Goal: Task Accomplishment & Management: Use online tool/utility

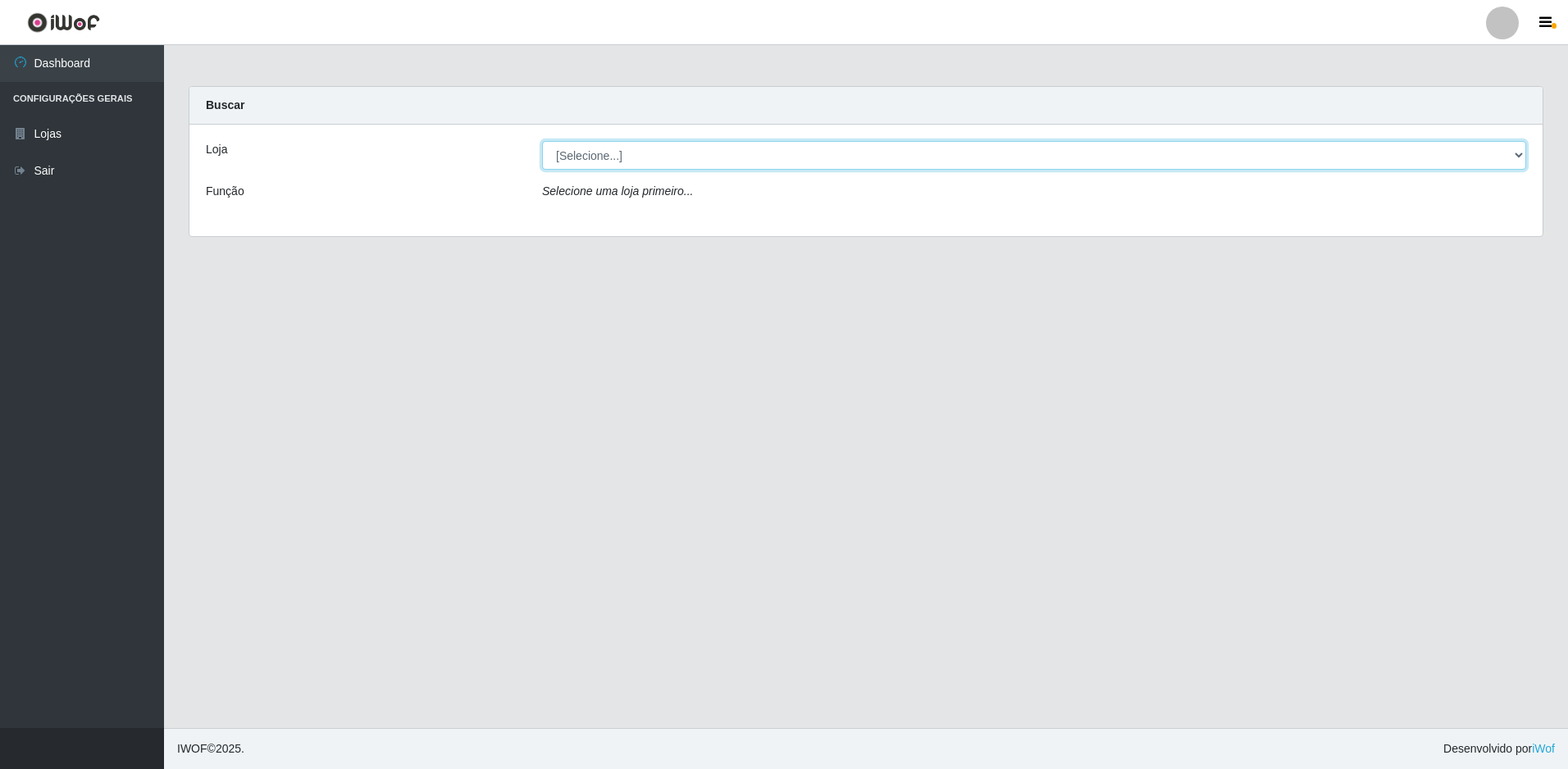
click at [794, 164] on select "[Selecione...] Extrabom - Loja 51 Gaivotas" at bounding box center [1034, 156] width 984 height 29
select select "469"
click at [542, 141] on select "[Selecione...] Extrabom - Loja 51 Gaivotas" at bounding box center [1034, 156] width 984 height 29
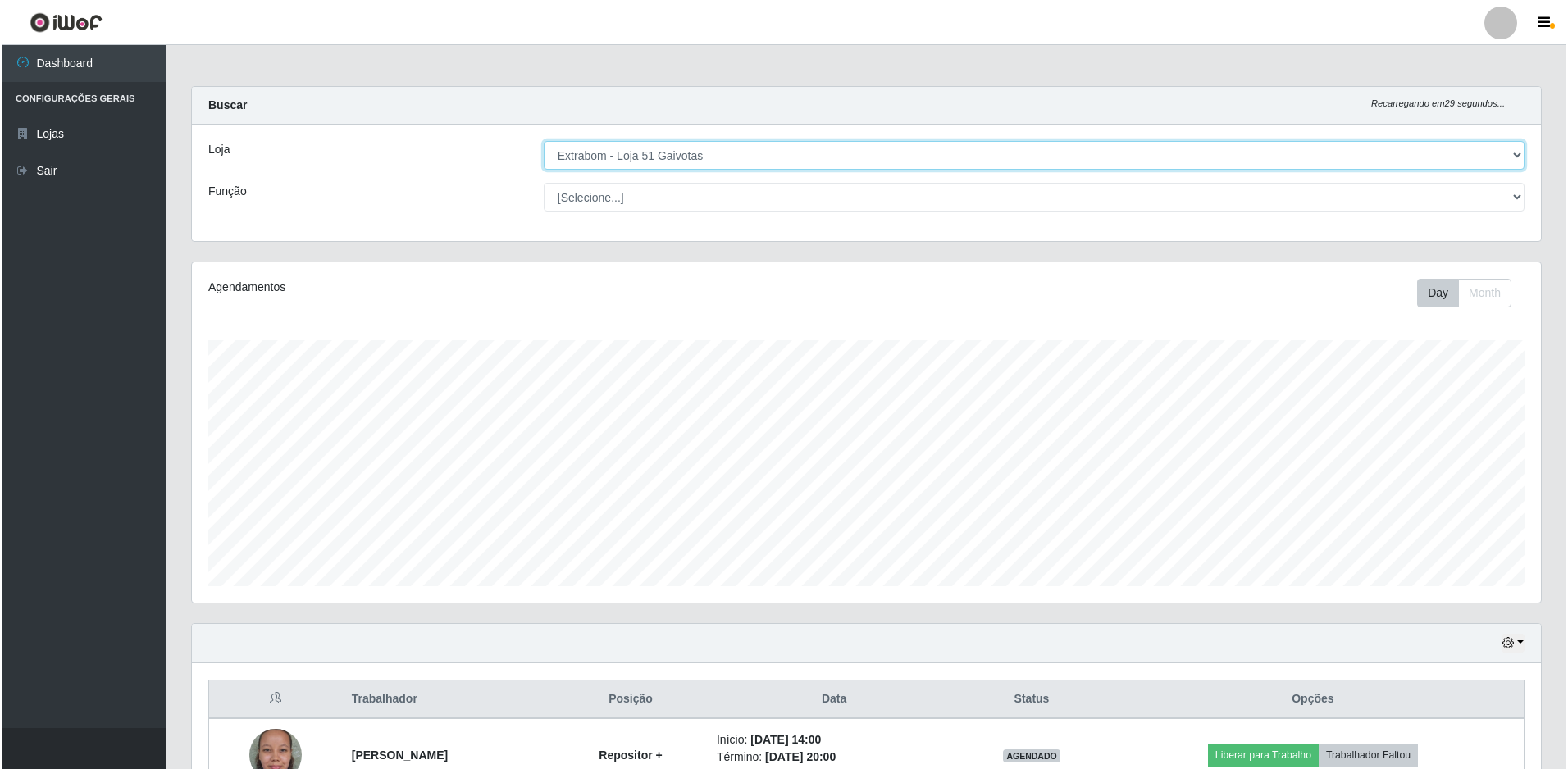
scroll to position [393, 0]
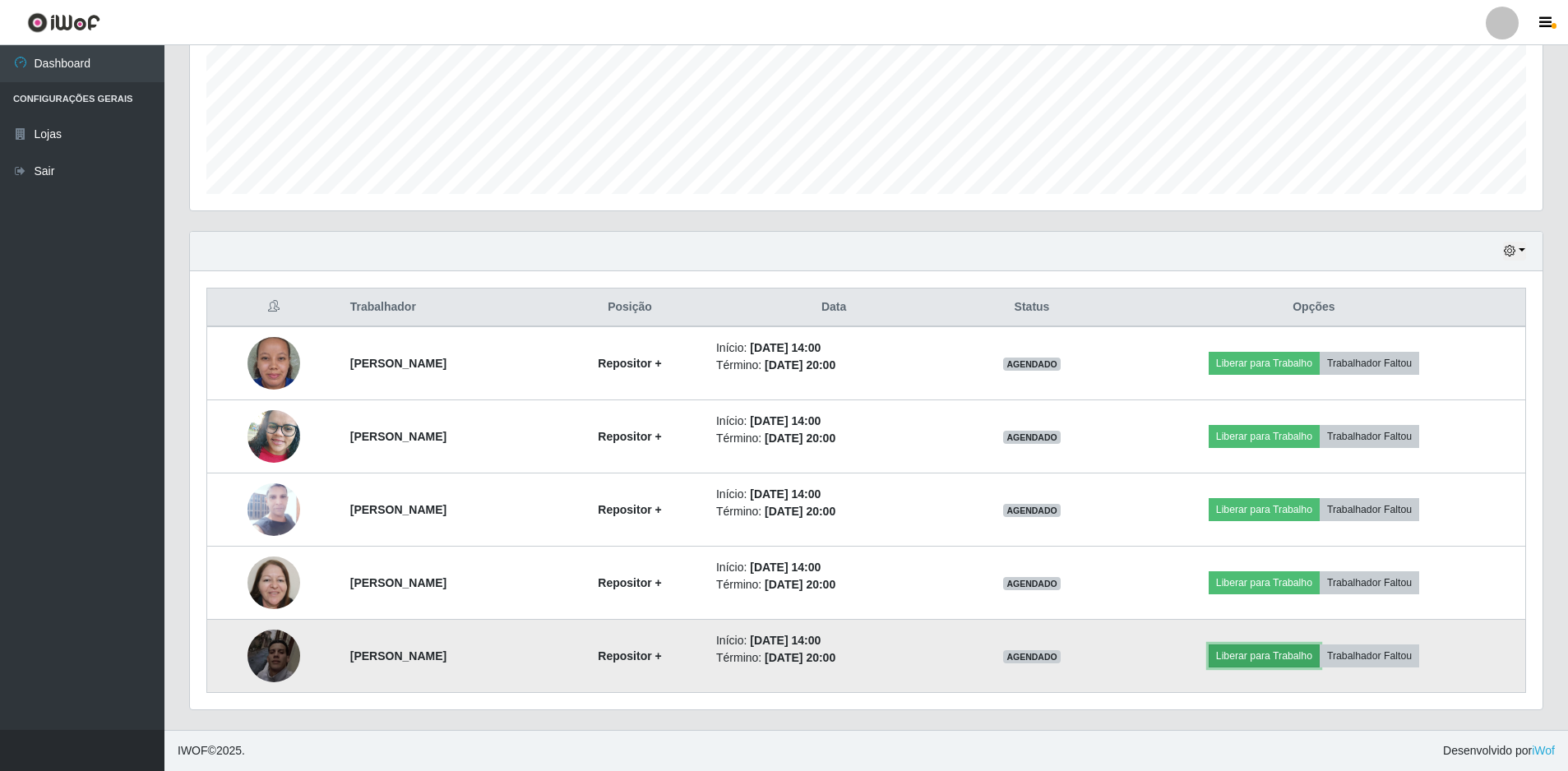
click at [1274, 661] on button "Liberar para Trabalho" at bounding box center [1264, 656] width 111 height 23
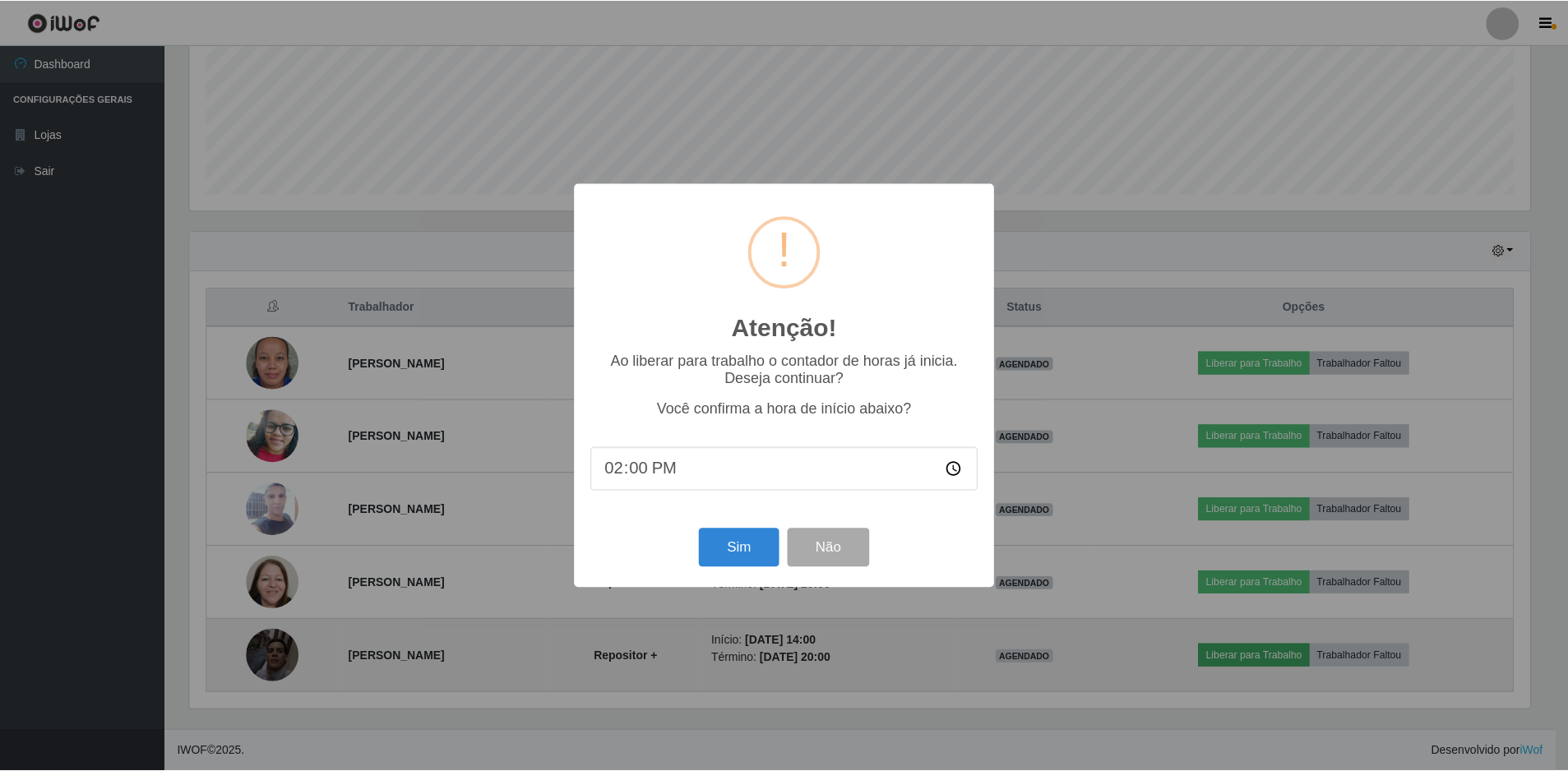
scroll to position [341, 1345]
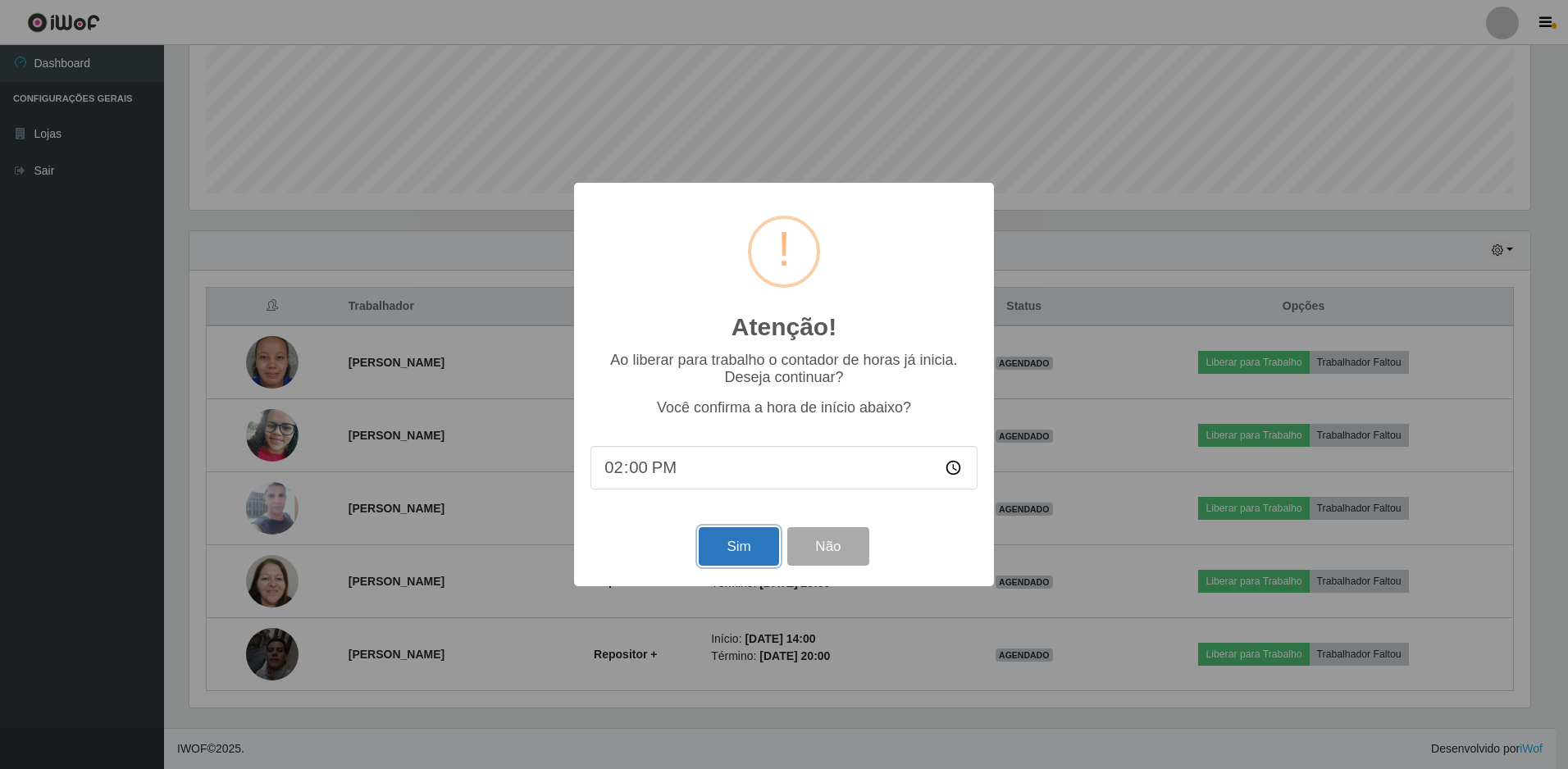
click at [753, 546] on button "Sim" at bounding box center [739, 547] width 79 height 39
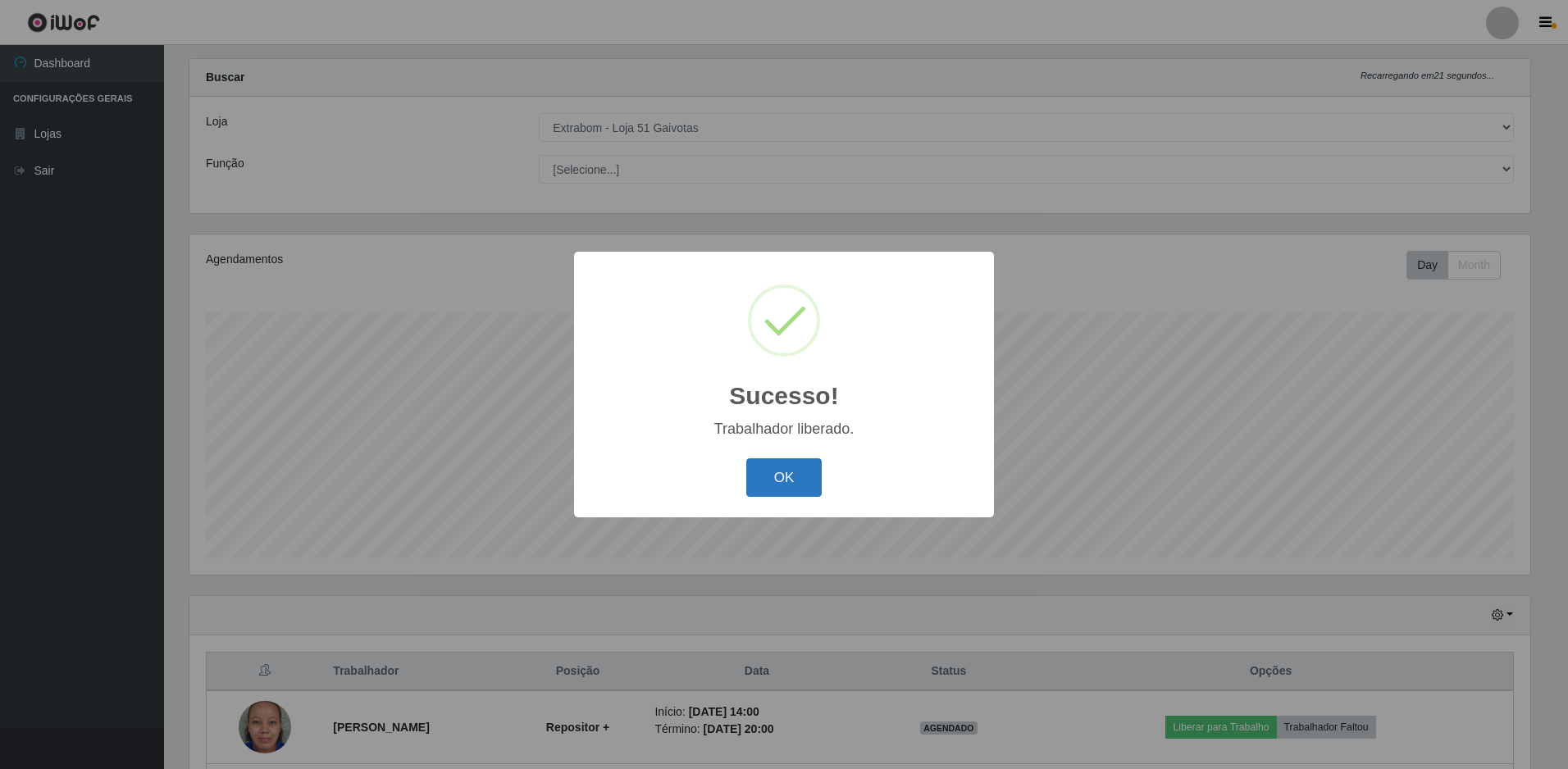
click at [765, 469] on button "OK" at bounding box center [784, 477] width 77 height 39
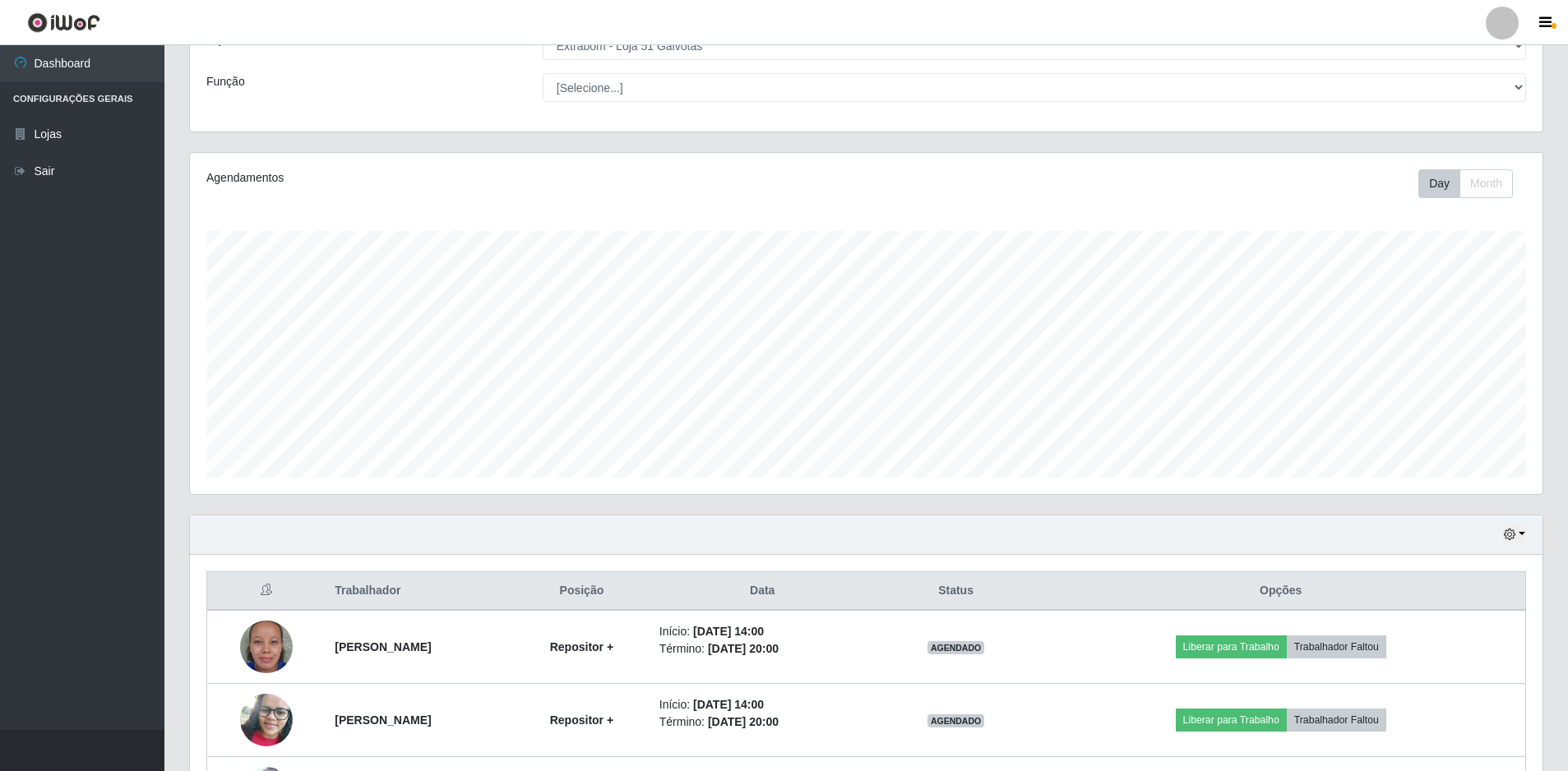
scroll to position [394, 0]
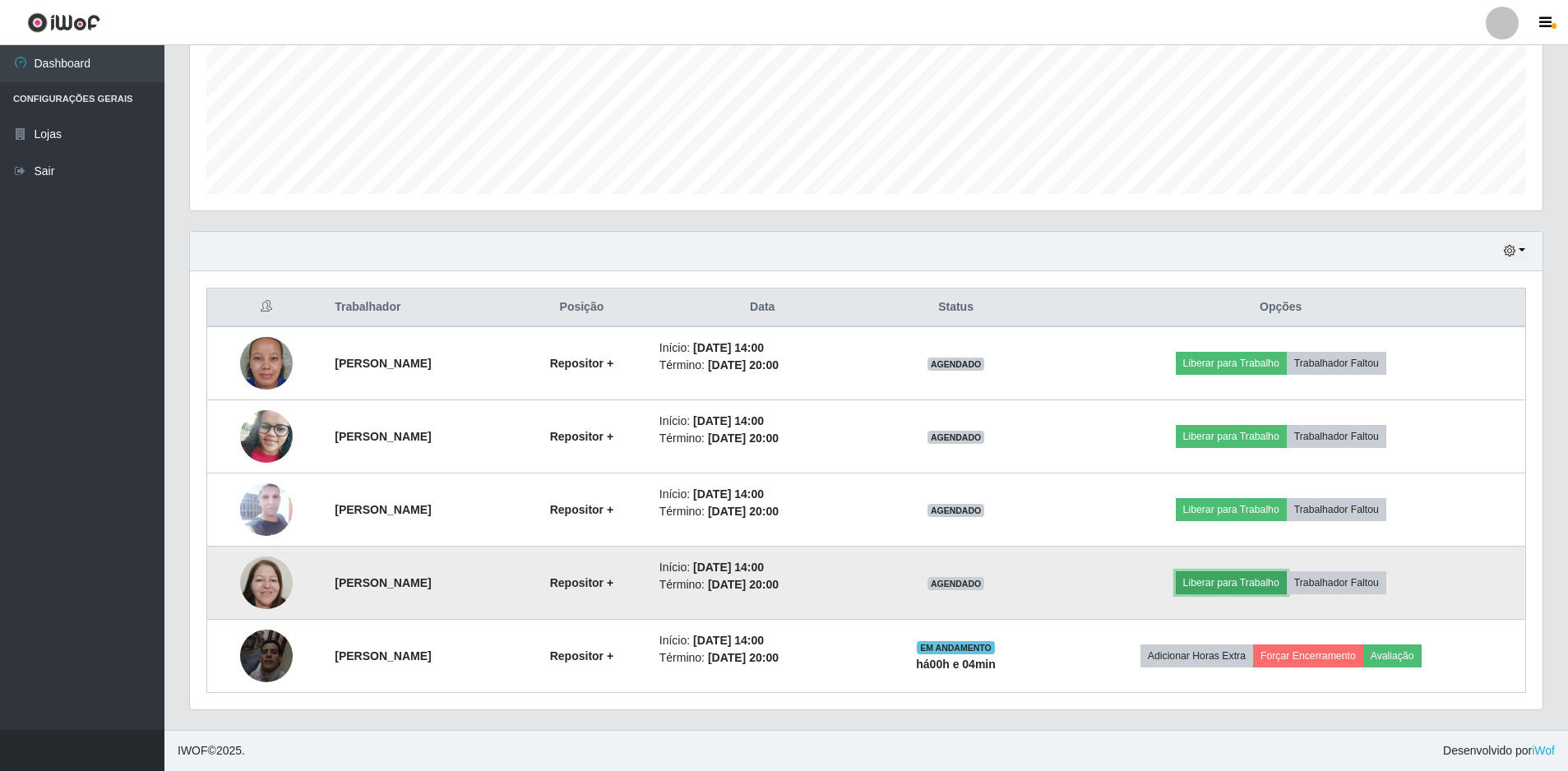
click at [1258, 583] on button "Liberar para Trabalho" at bounding box center [1231, 584] width 111 height 23
click at [1250, 587] on button "Liberar para Trabalho" at bounding box center [1231, 584] width 111 height 23
click at [1276, 587] on button "Liberar para Trabalho" at bounding box center [1231, 584] width 111 height 23
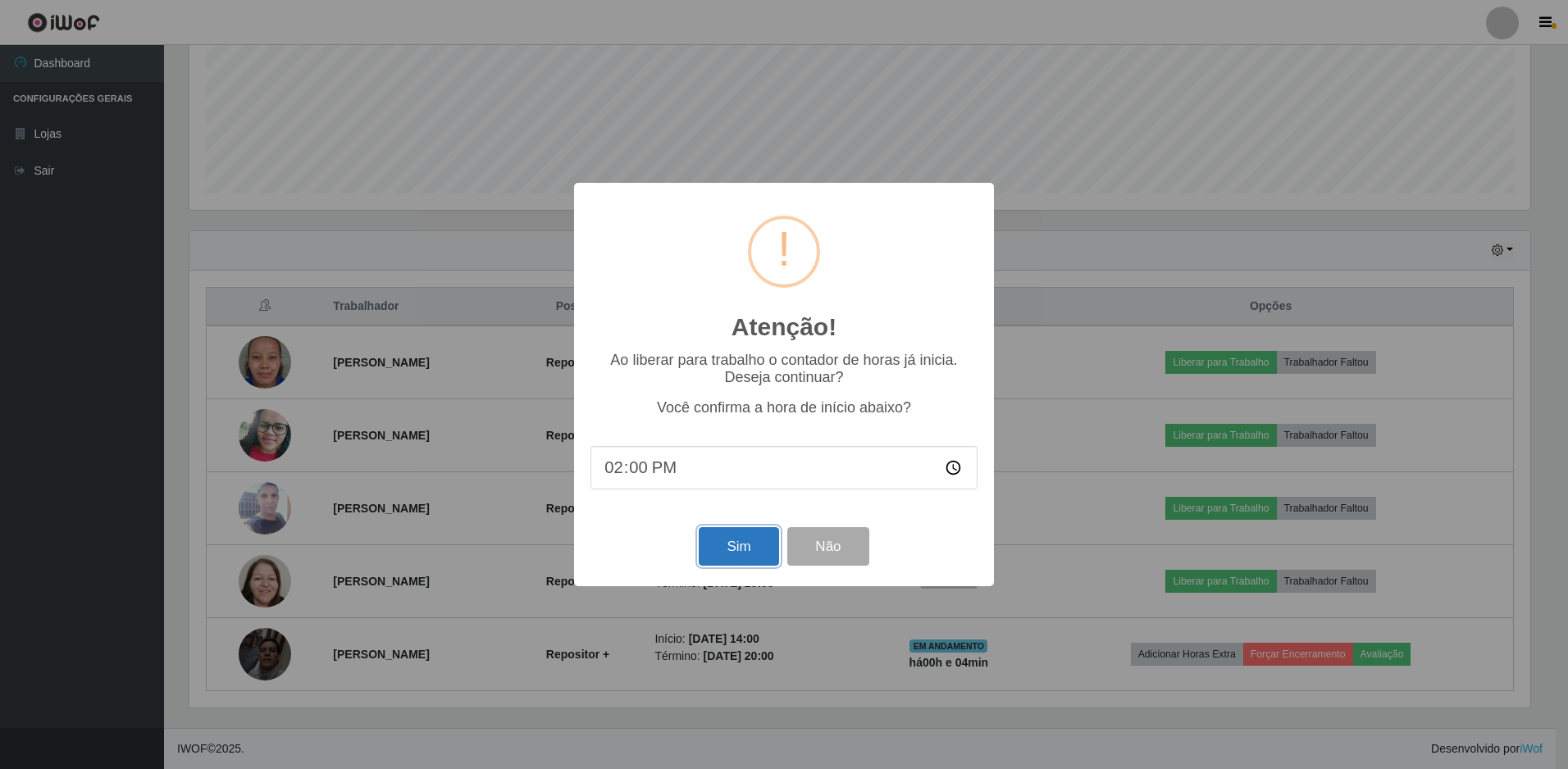
click at [766, 555] on button "Sim" at bounding box center [739, 547] width 79 height 39
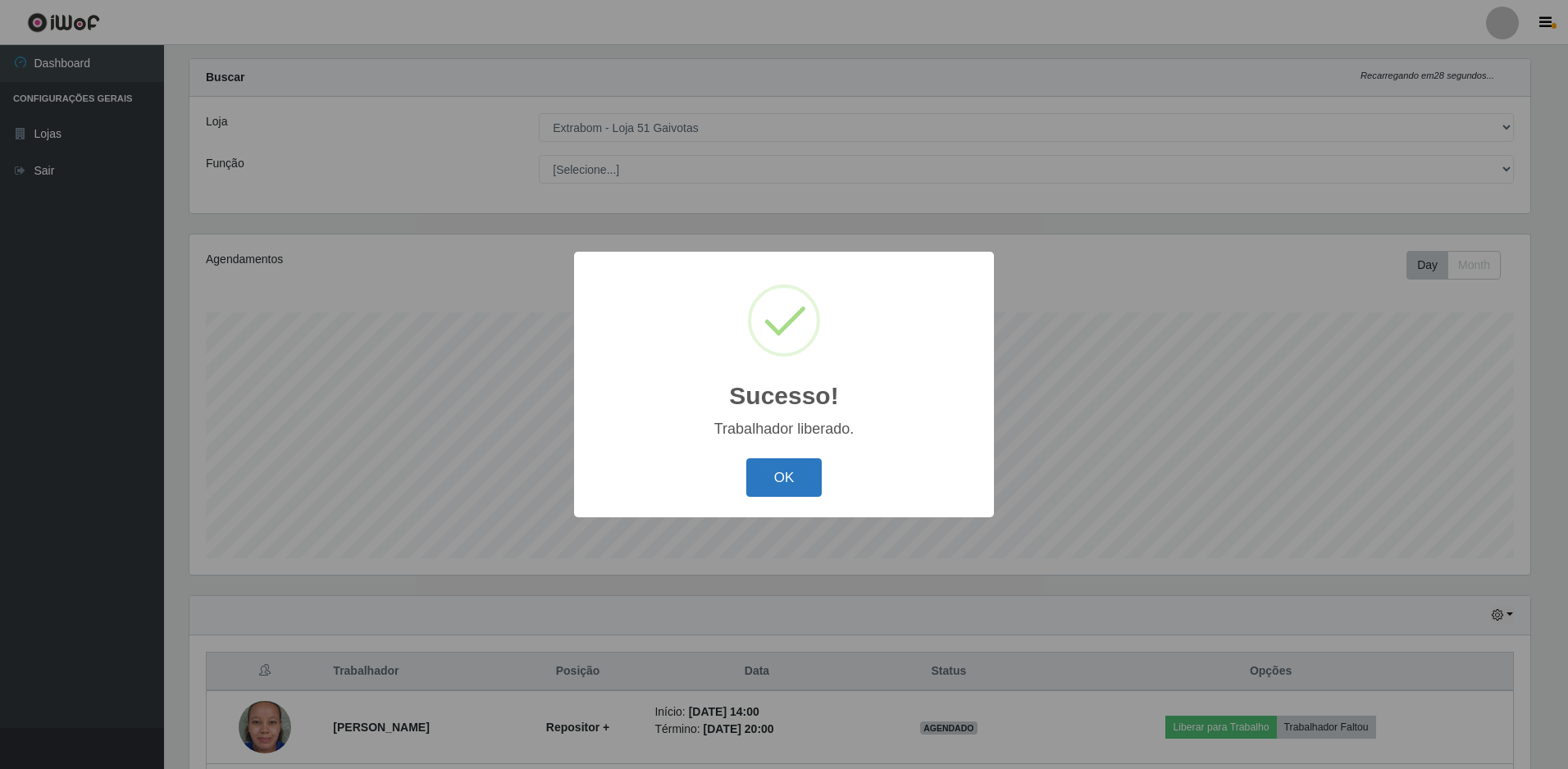
click at [775, 477] on button "OK" at bounding box center [784, 477] width 77 height 39
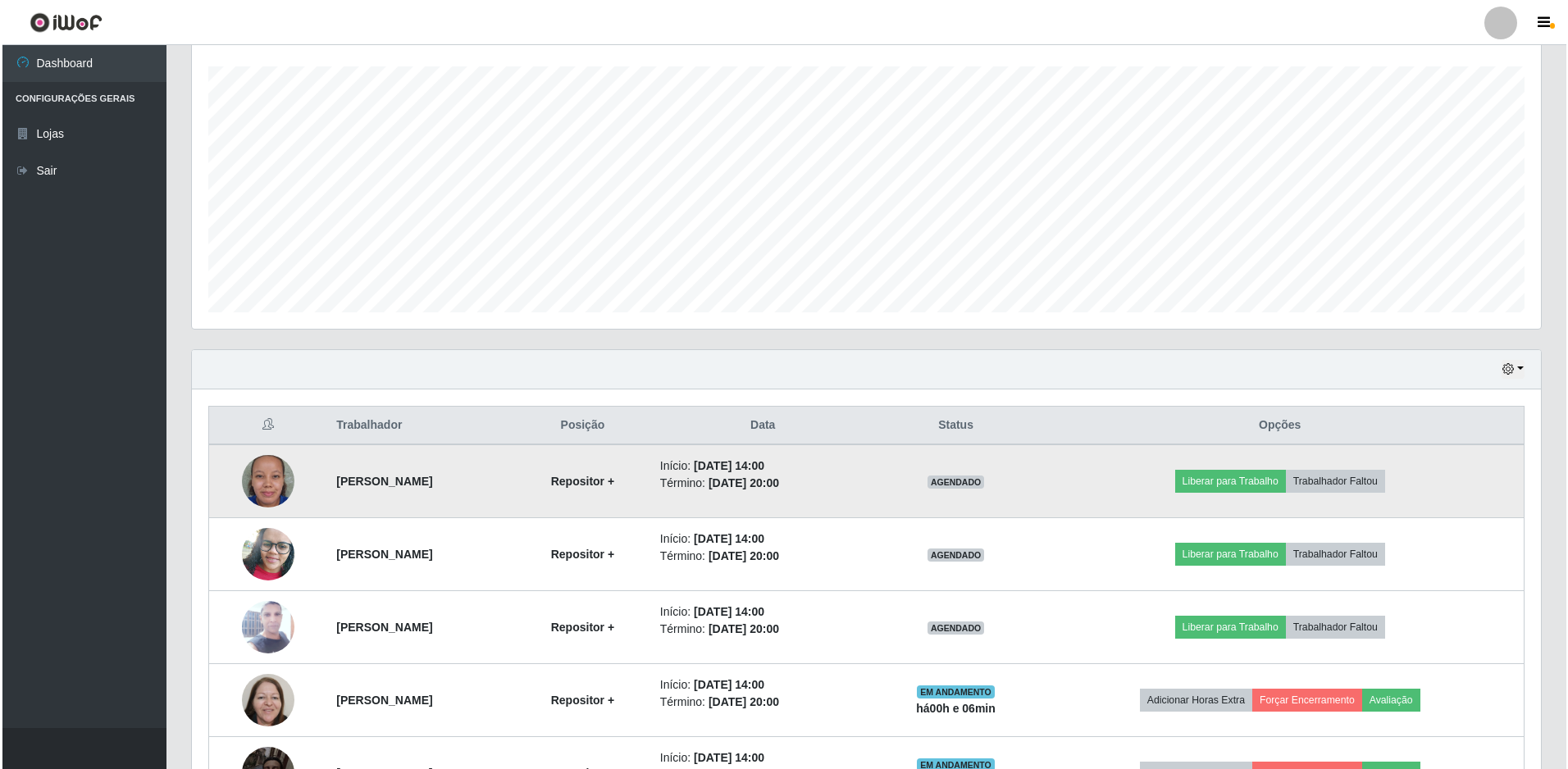
scroll to position [356, 0]
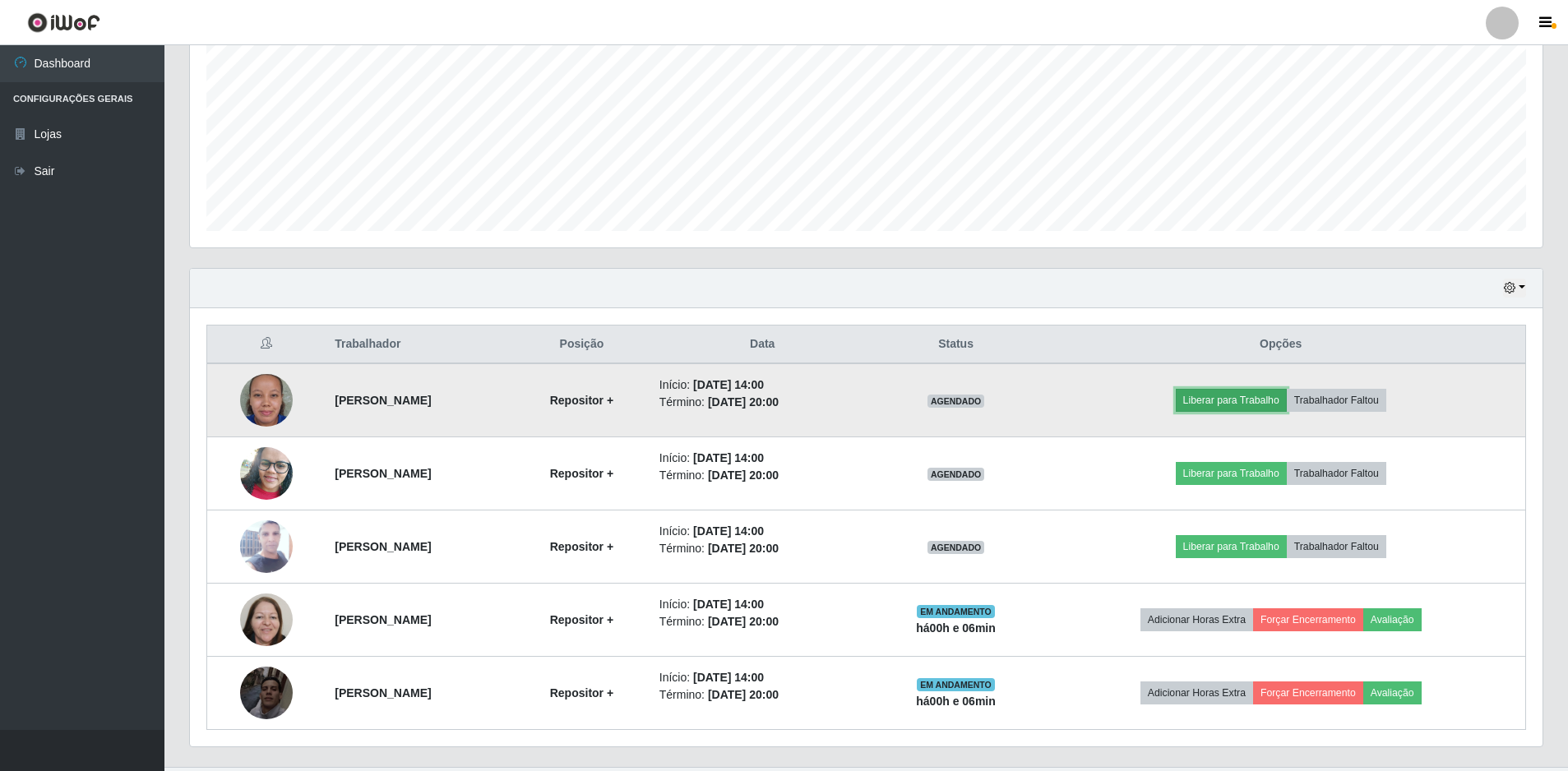
click at [1223, 400] on button "Liberar para Trabalho" at bounding box center [1231, 401] width 111 height 23
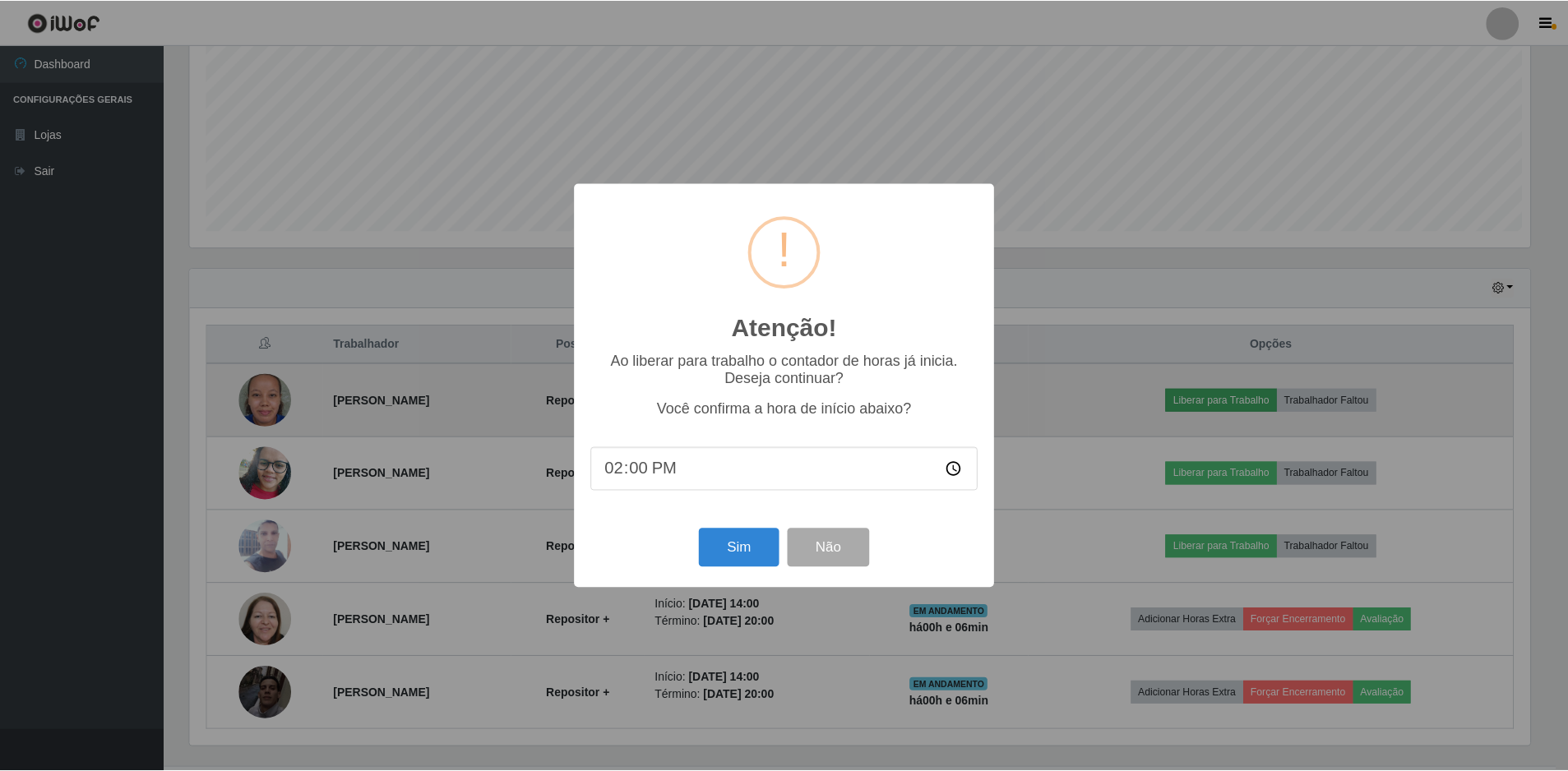
scroll to position [341, 1345]
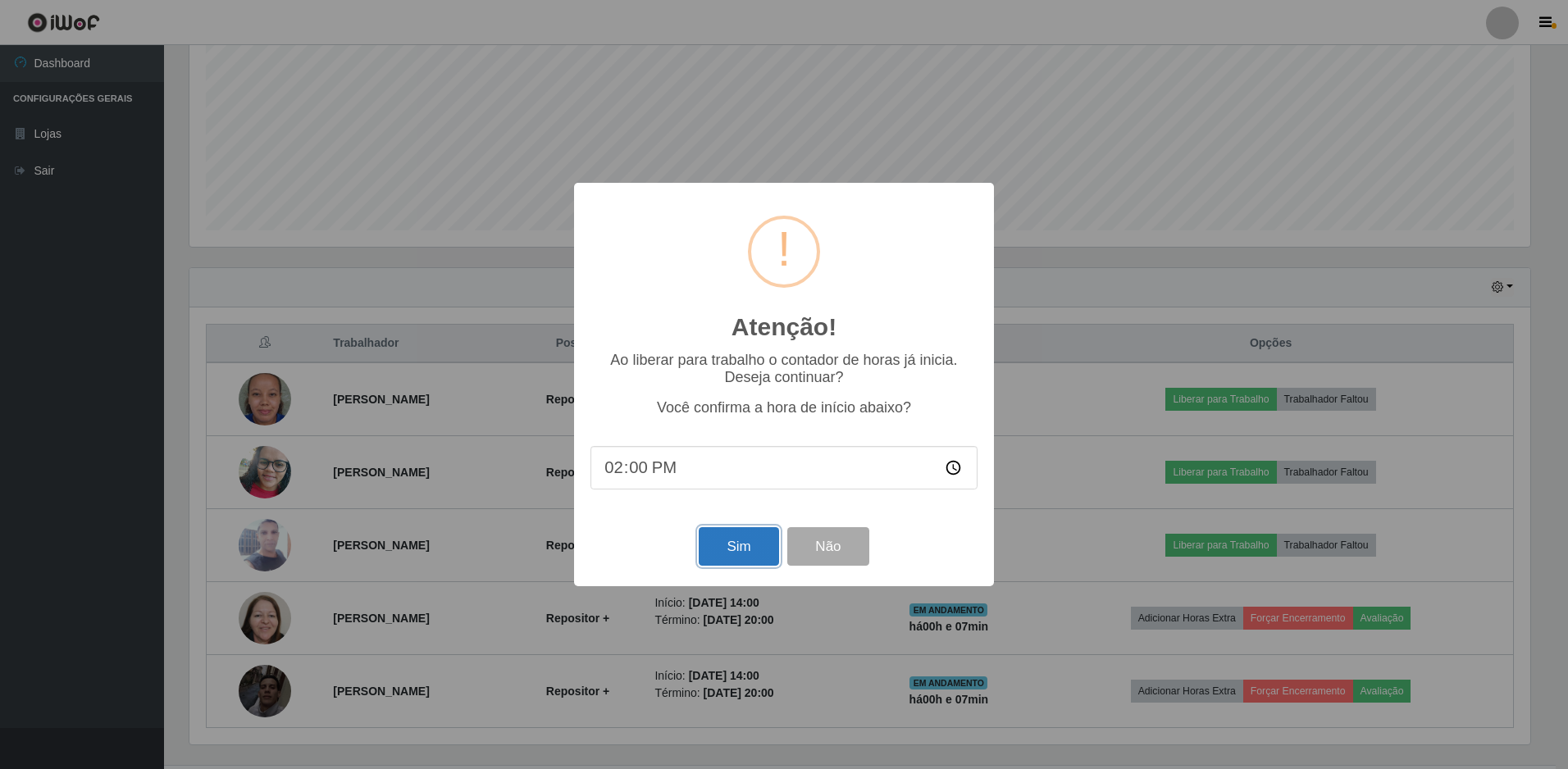
click at [710, 545] on button "Sim" at bounding box center [739, 547] width 79 height 39
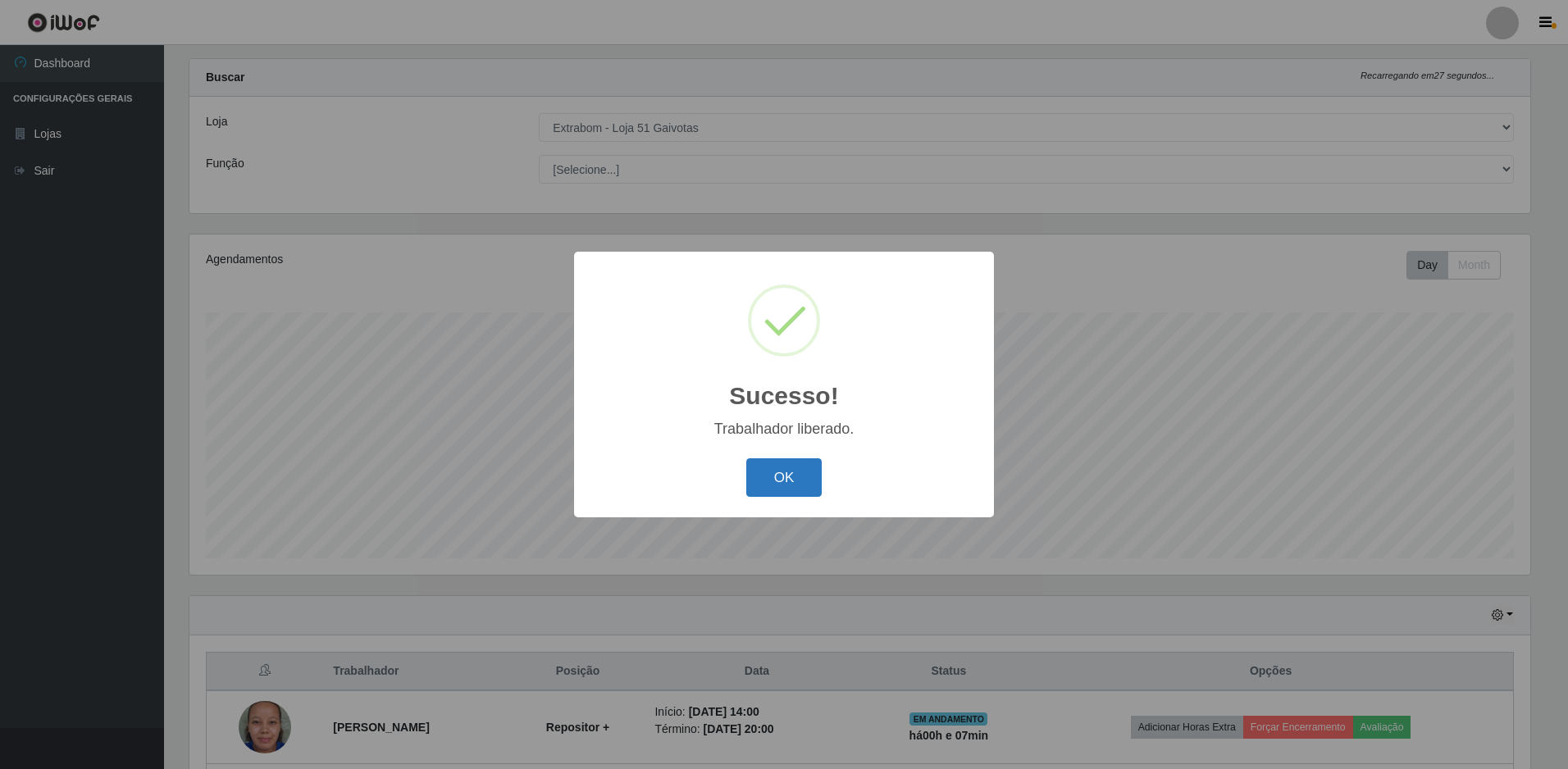
click at [758, 469] on button "OK" at bounding box center [784, 477] width 77 height 39
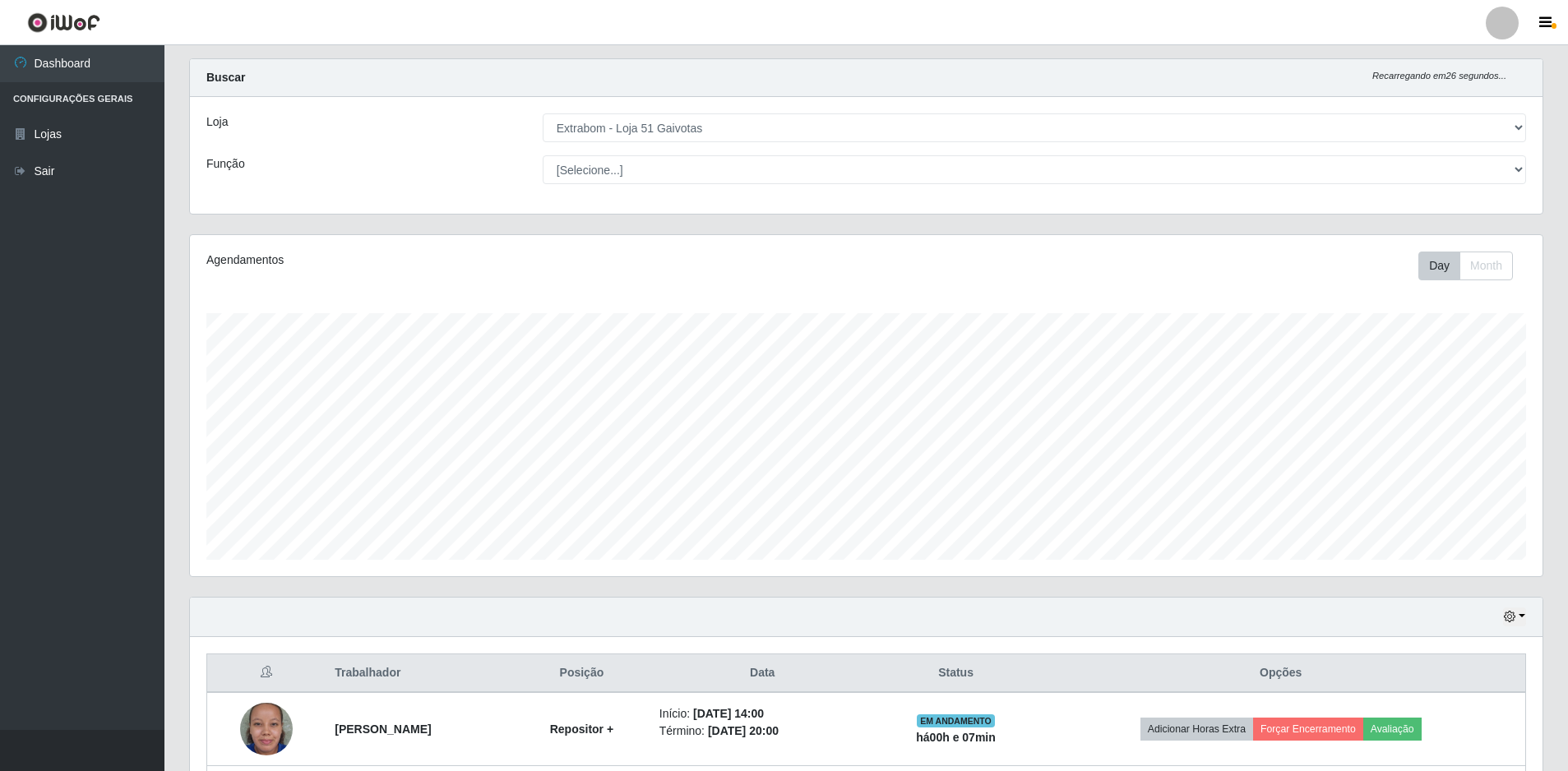
scroll to position [275, 0]
